Goal: Task Accomplishment & Management: Manage account settings

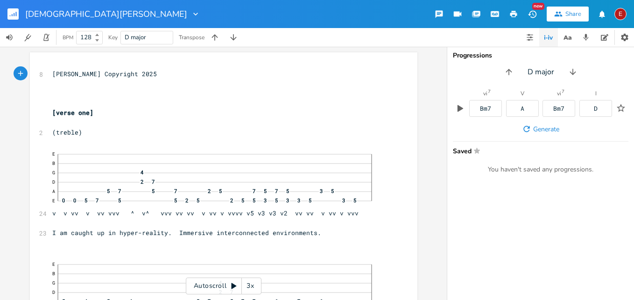
click at [249, 286] on div "3x" at bounding box center [250, 285] width 17 height 17
click at [249, 286] on div "4x" at bounding box center [250, 285] width 17 height 17
click at [233, 284] on icon at bounding box center [234, 286] width 5 height 6
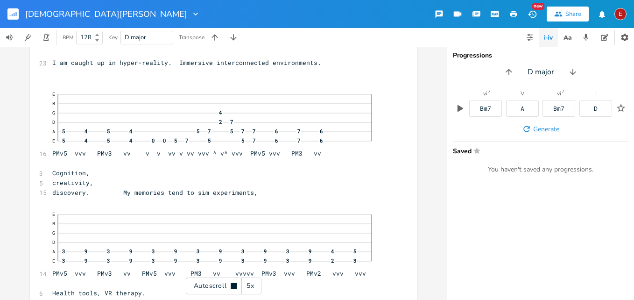
click at [233, 284] on icon at bounding box center [234, 286] width 6 height 6
click at [438, 59] on div "xxxxxxxxxx 8 [PERSON_NAME] Copyright 2025 ​ ​ ​ [verse one] ​ 2 (treble) 24 E B…" at bounding box center [223, 173] width 447 height 253
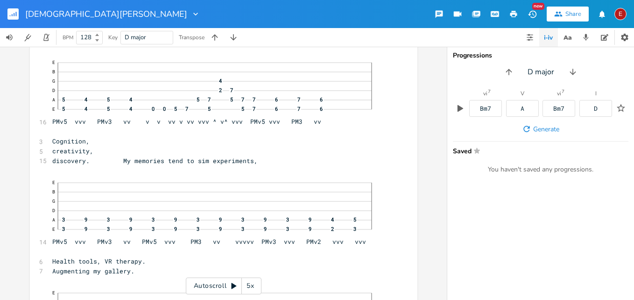
scroll to position [157, 0]
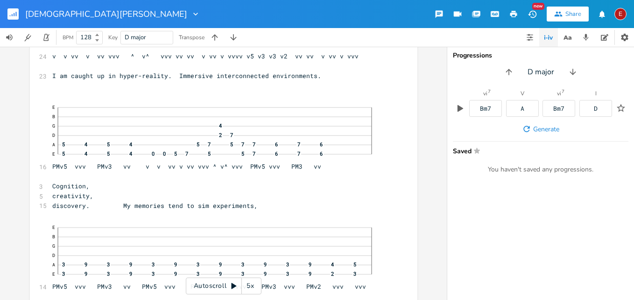
click at [232, 284] on icon at bounding box center [234, 286] width 5 height 6
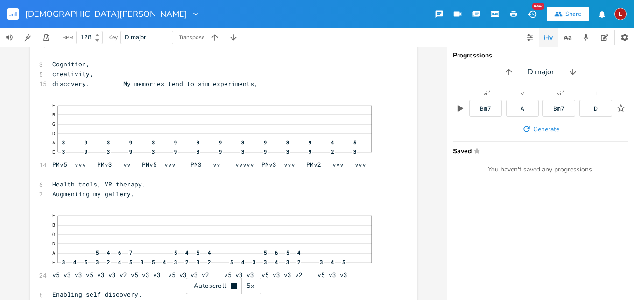
scroll to position [281, 0]
click at [232, 284] on icon at bounding box center [234, 286] width 6 height 6
click at [232, 284] on icon at bounding box center [234, 286] width 5 height 6
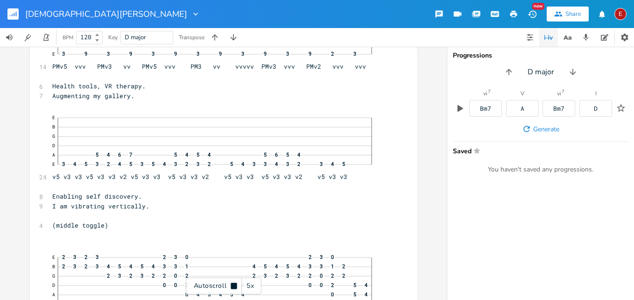
click at [232, 284] on icon at bounding box center [234, 286] width 6 height 6
click at [232, 284] on icon at bounding box center [234, 286] width 5 height 6
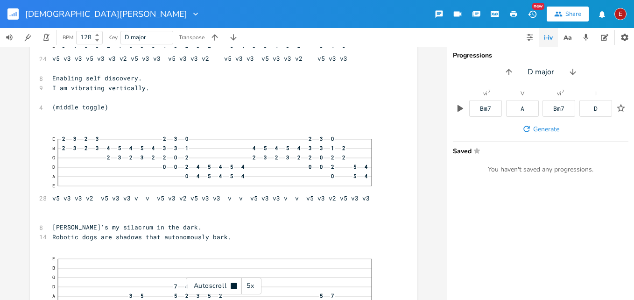
click at [232, 284] on icon at bounding box center [234, 286] width 6 height 6
click at [232, 284] on icon at bounding box center [234, 286] width 5 height 6
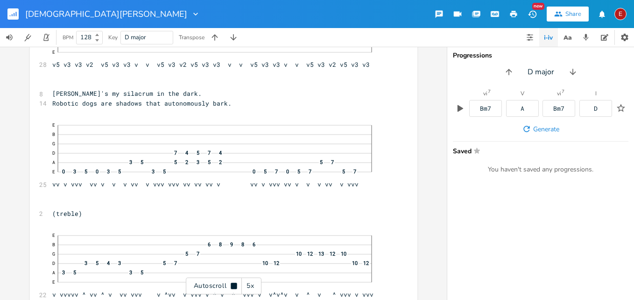
scroll to position [630, 0]
click at [232, 284] on icon at bounding box center [234, 286] width 6 height 6
click at [232, 284] on icon at bounding box center [234, 286] width 5 height 6
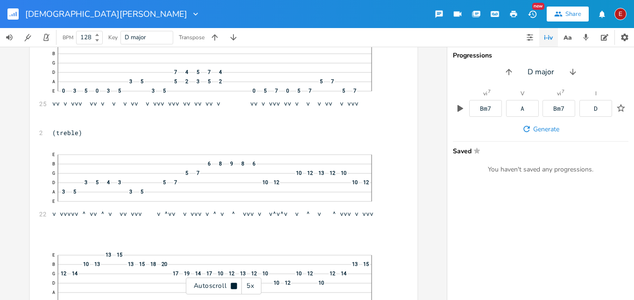
click at [232, 284] on icon at bounding box center [234, 286] width 6 height 6
click at [232, 284] on icon at bounding box center [234, 286] width 5 height 6
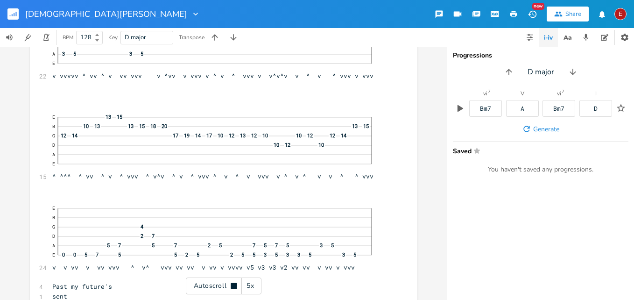
click at [232, 284] on icon at bounding box center [234, 286] width 6 height 6
click at [232, 284] on icon at bounding box center [234, 286] width 5 height 6
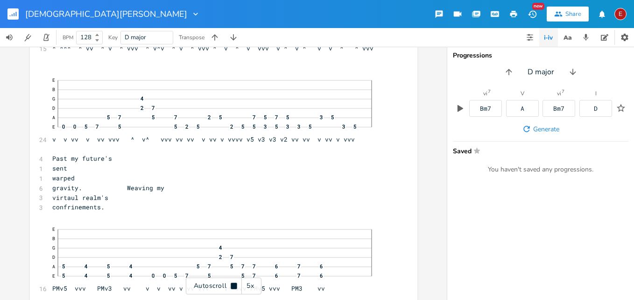
scroll to position [977, 0]
click at [232, 284] on icon at bounding box center [234, 286] width 6 height 6
click at [232, 284] on icon at bounding box center [234, 286] width 5 height 6
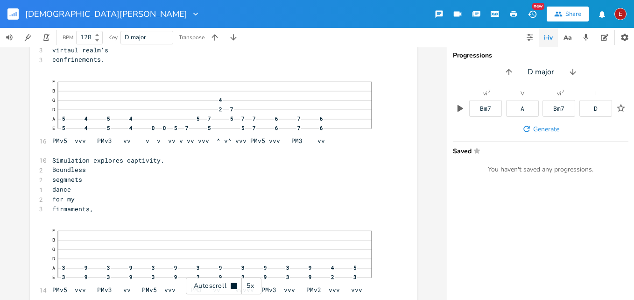
click at [232, 284] on icon at bounding box center [234, 286] width 6 height 6
click at [232, 284] on icon at bounding box center [234, 286] width 5 height 6
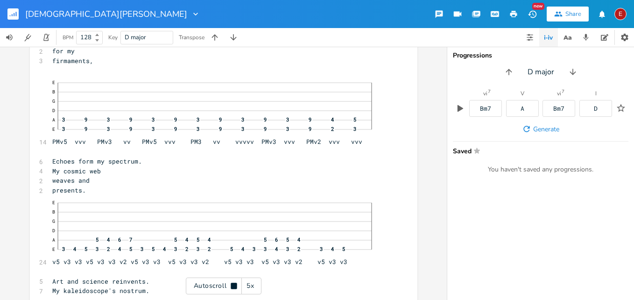
click at [232, 284] on icon at bounding box center [234, 286] width 6 height 6
click at [232, 284] on icon at bounding box center [234, 286] width 5 height 6
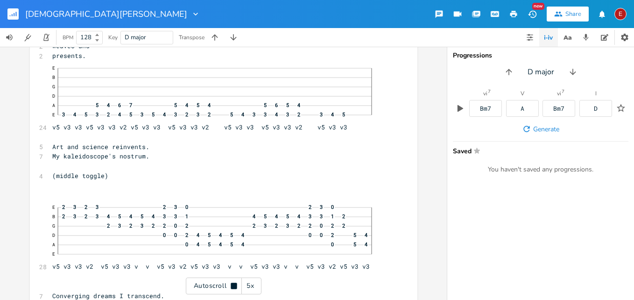
click at [232, 284] on icon at bounding box center [234, 286] width 6 height 6
click at [232, 284] on icon at bounding box center [234, 286] width 5 height 6
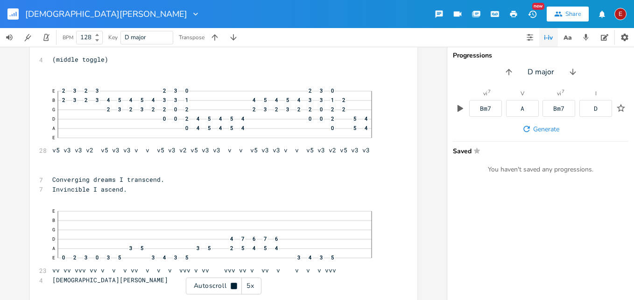
click at [232, 284] on icon at bounding box center [234, 286] width 6 height 6
click at [232, 284] on icon at bounding box center [234, 286] width 5 height 6
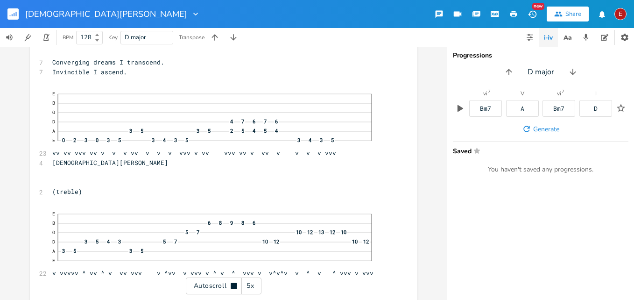
click at [232, 284] on icon at bounding box center [234, 286] width 6 height 6
click at [232, 284] on icon at bounding box center [234, 286] width 5 height 6
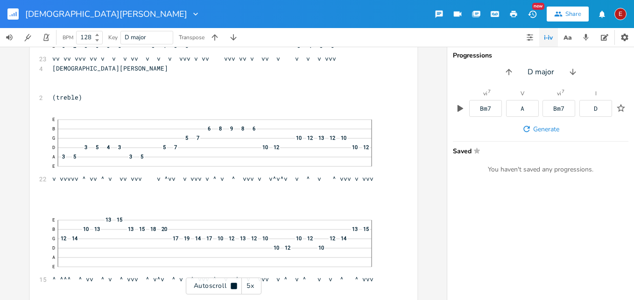
click at [232, 284] on icon at bounding box center [234, 286] width 6 height 6
click at [232, 284] on icon at bounding box center [234, 286] width 5 height 6
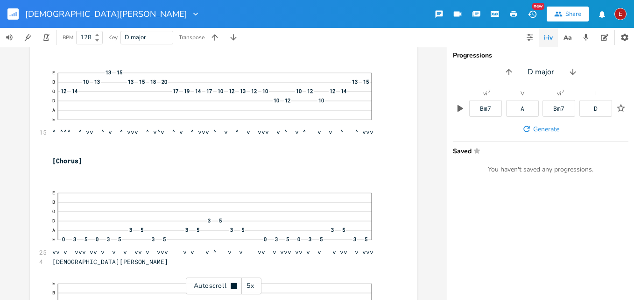
click at [232, 284] on icon at bounding box center [234, 286] width 6 height 6
click at [232, 284] on icon at bounding box center [234, 286] width 5 height 6
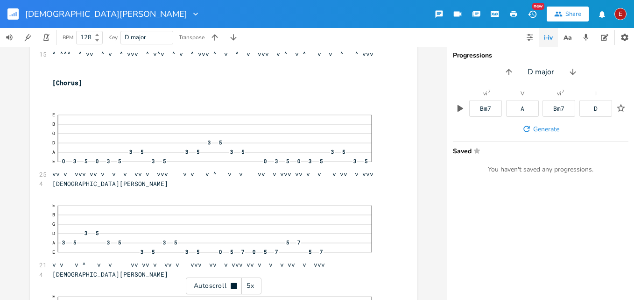
click at [232, 284] on icon at bounding box center [234, 286] width 6 height 6
click at [232, 284] on icon at bounding box center [234, 286] width 5 height 6
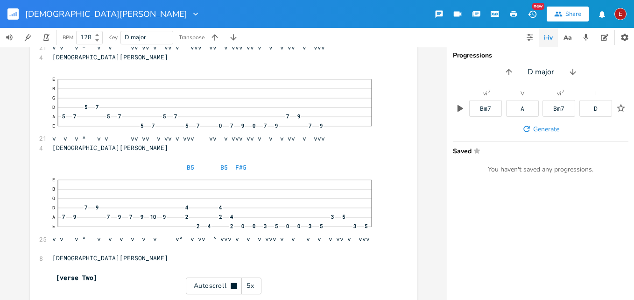
click at [232, 284] on icon at bounding box center [234, 286] width 6 height 6
click at [625, 13] on div "E" at bounding box center [621, 14] width 12 height 12
click at [571, 78] on span "Sign Out" at bounding box center [572, 81] width 22 height 6
click at [617, 12] on div "E" at bounding box center [621, 14] width 12 height 12
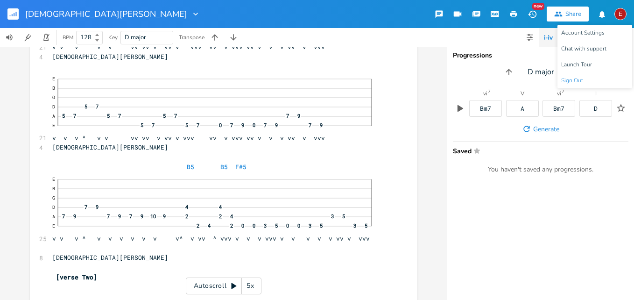
click at [567, 79] on span "Sign Out" at bounding box center [572, 81] width 22 height 6
